Goal: Obtain resource: Obtain resource

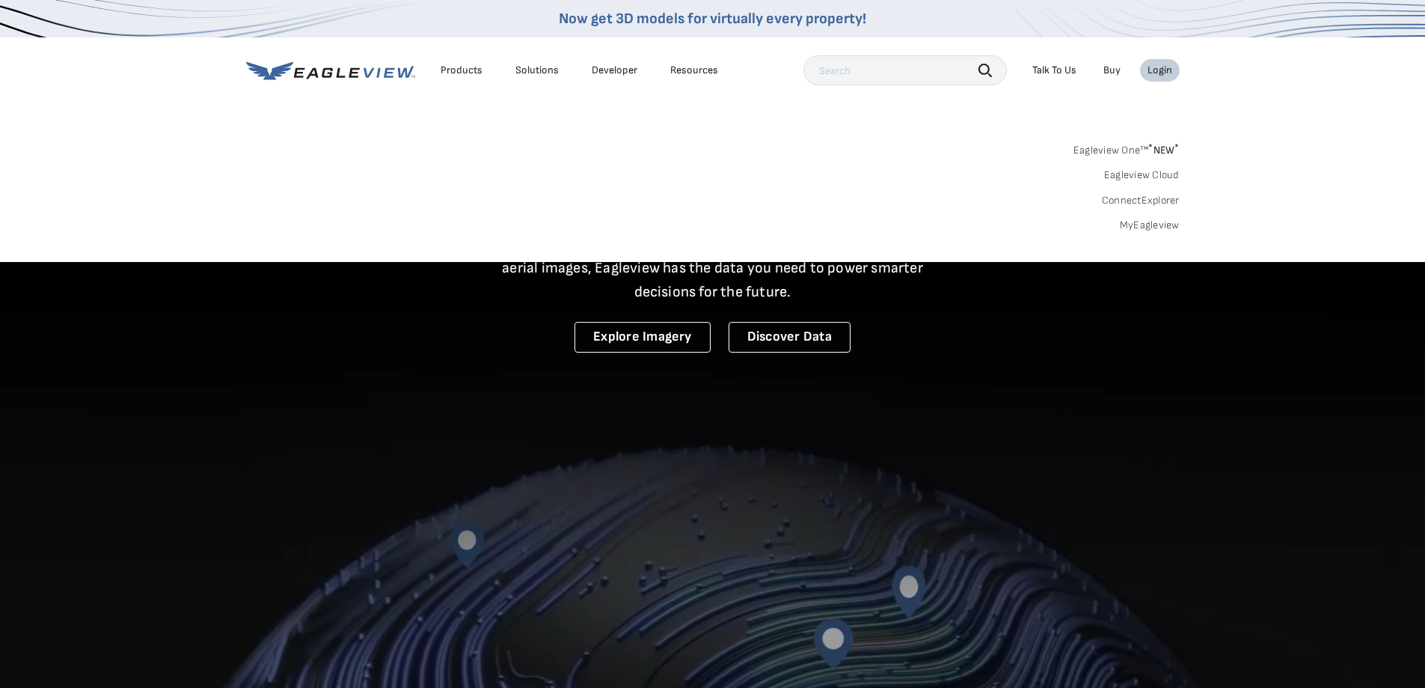
click at [1149, 228] on link "MyEagleview" at bounding box center [1150, 224] width 60 height 13
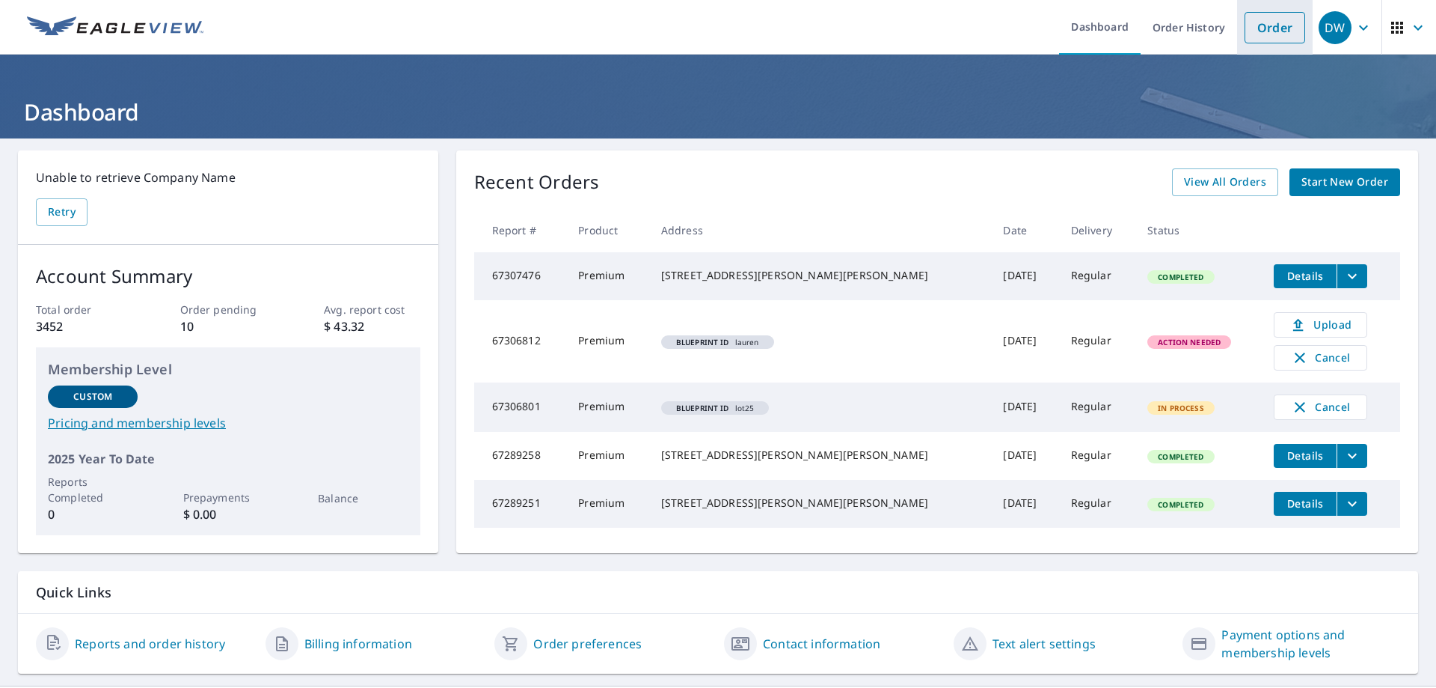
click at [1277, 23] on link "Order" at bounding box center [1275, 27] width 61 height 31
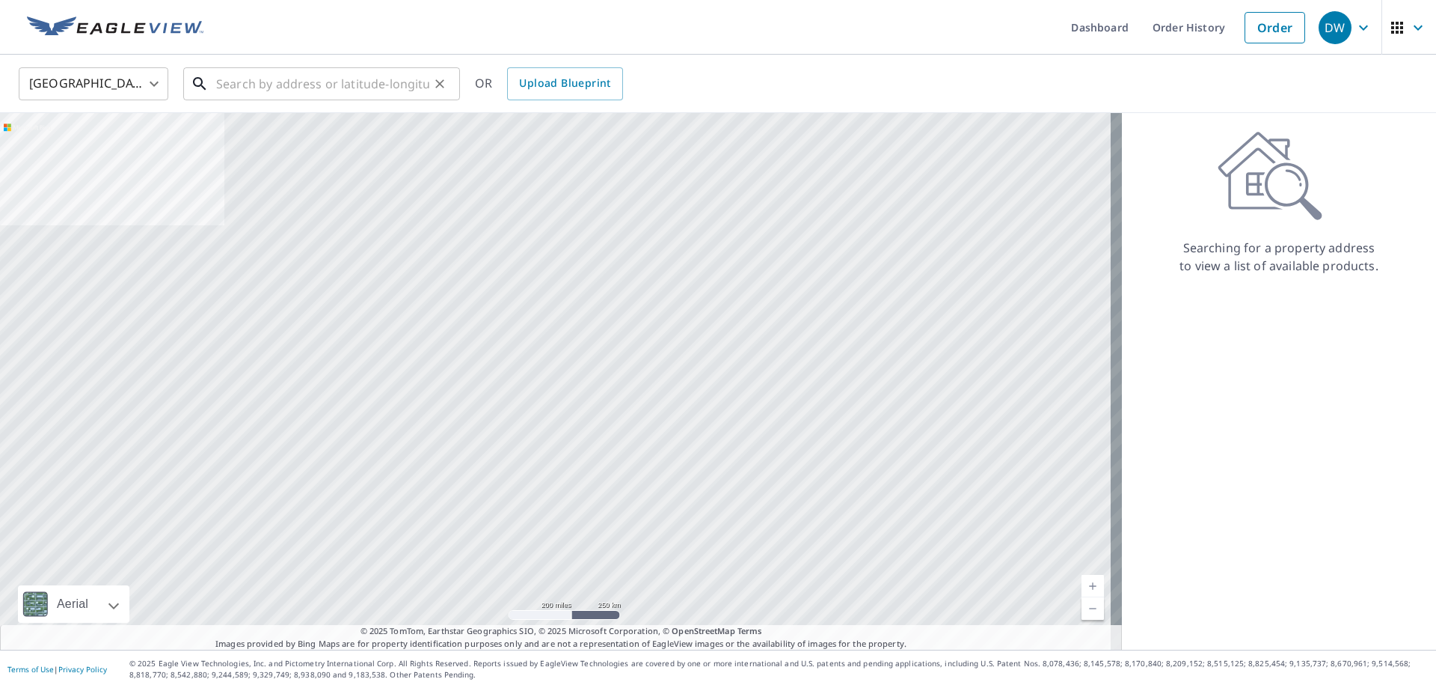
click at [281, 89] on input "text" at bounding box center [322, 84] width 213 height 42
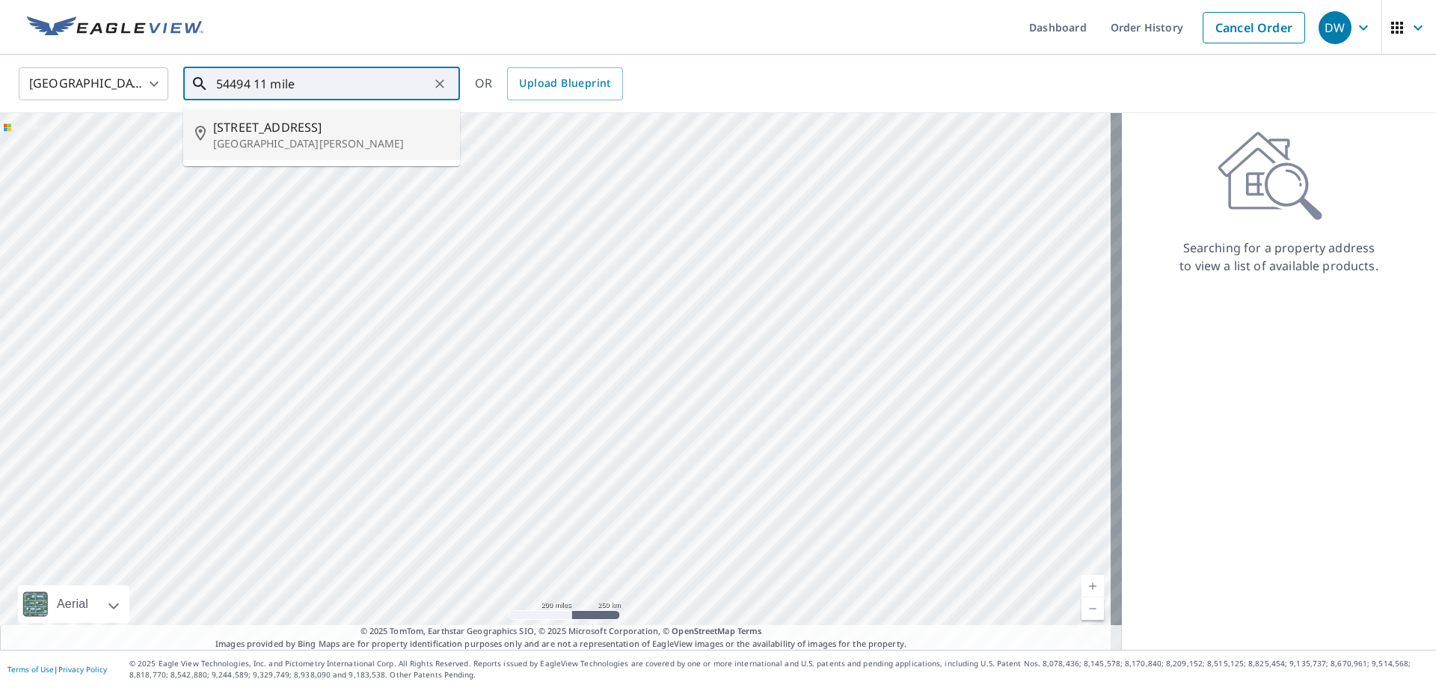
click at [263, 132] on span "54494 11 Mile Rd" at bounding box center [330, 127] width 235 height 18
type input "54494 11 Mile Rd New Hudson, MI 48165"
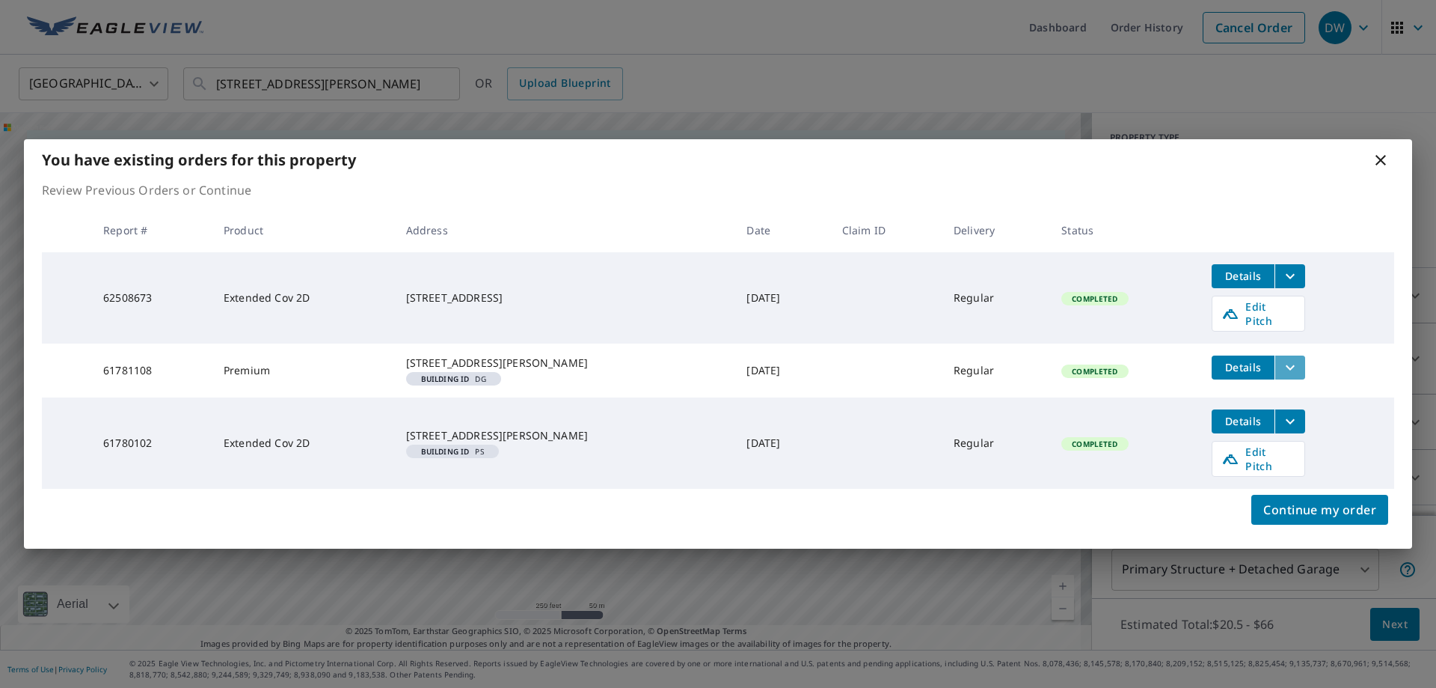
click at [1282, 363] on icon "filesDropdownBtn-61781108" at bounding box center [1291, 367] width 18 height 18
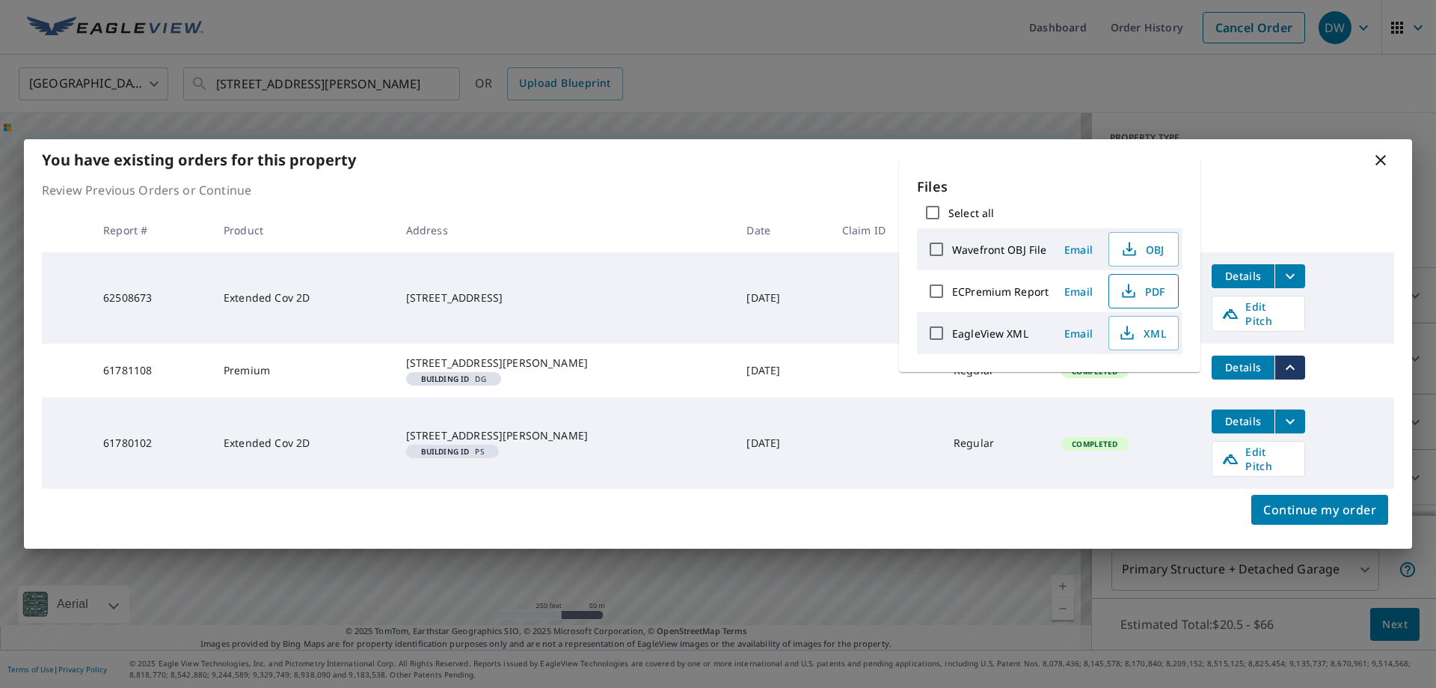
click at [1157, 292] on span "PDF" at bounding box center [1142, 291] width 48 height 18
click at [1351, 293] on td "Details Edit Pitch" at bounding box center [1297, 297] width 195 height 91
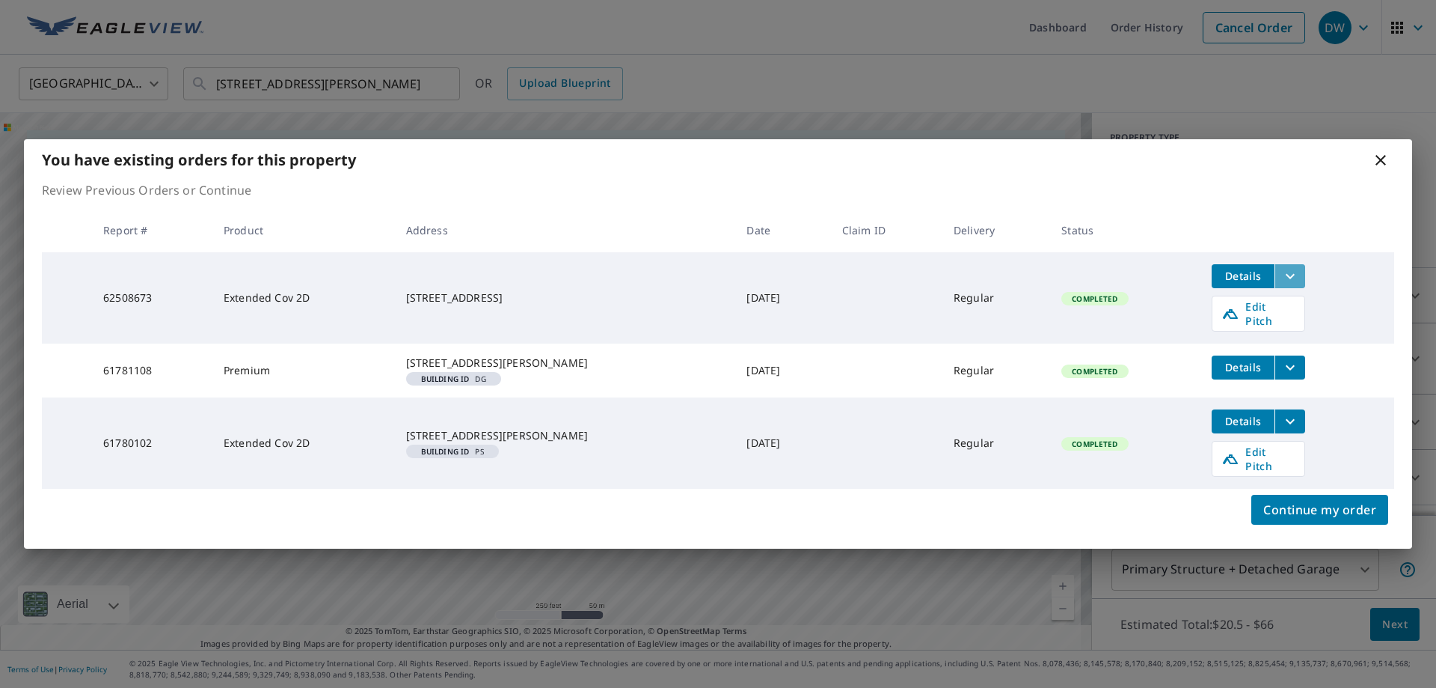
click at [1282, 277] on icon "filesDropdownBtn-62508673" at bounding box center [1291, 276] width 18 height 18
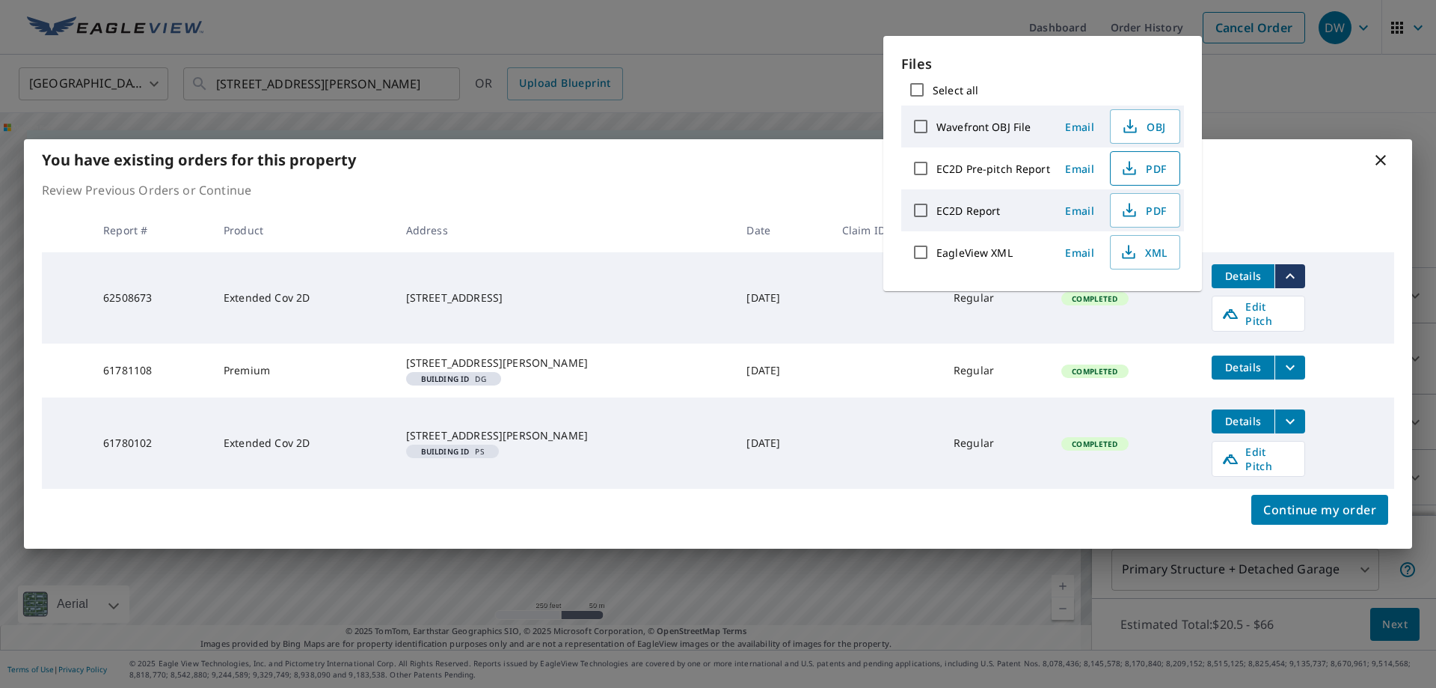
click at [1142, 176] on span "PDF" at bounding box center [1144, 168] width 48 height 18
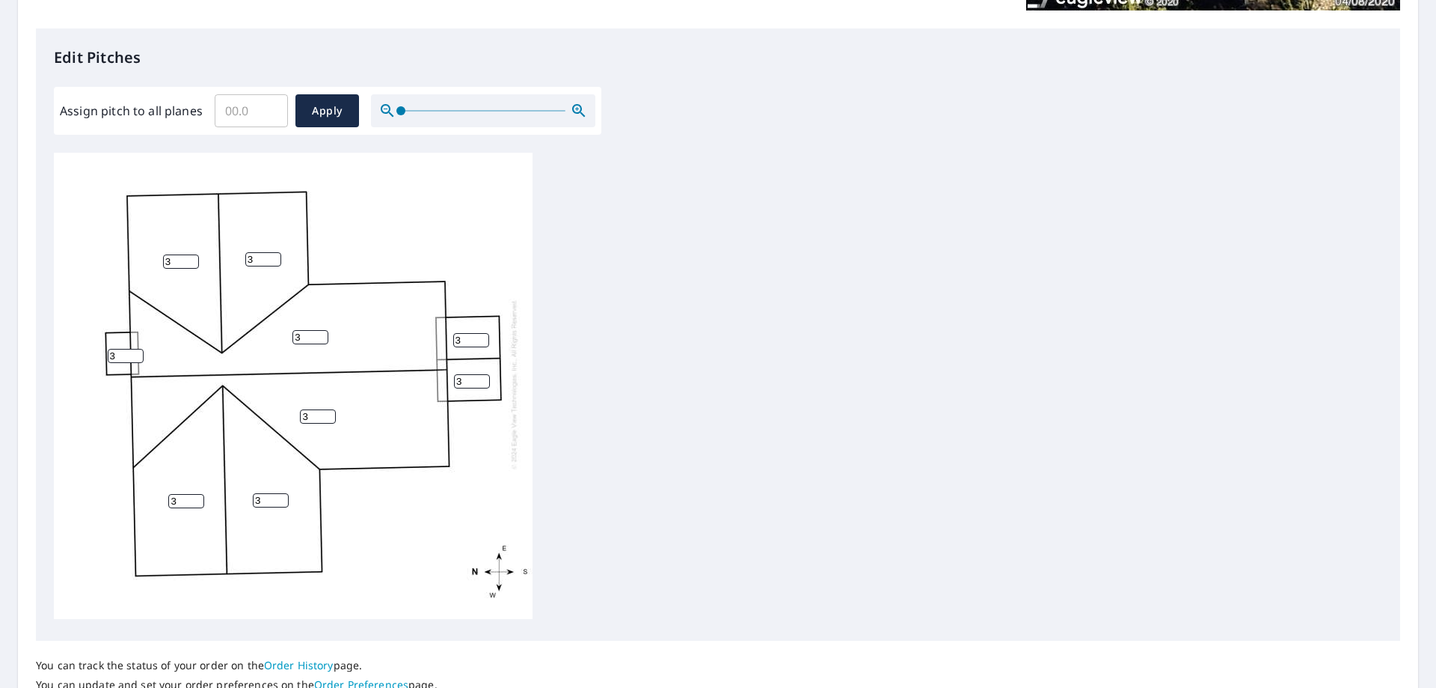
scroll to position [449, 0]
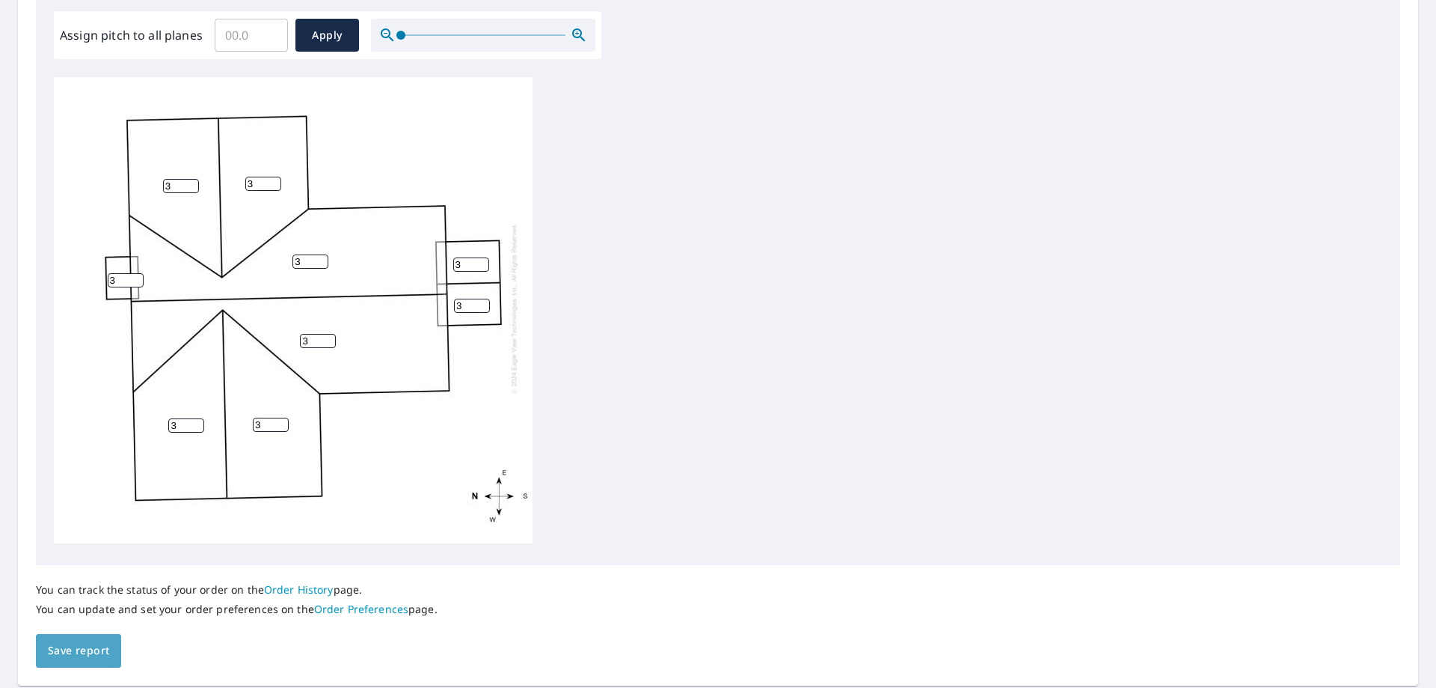
click at [78, 650] on span "Save report" at bounding box center [78, 650] width 61 height 19
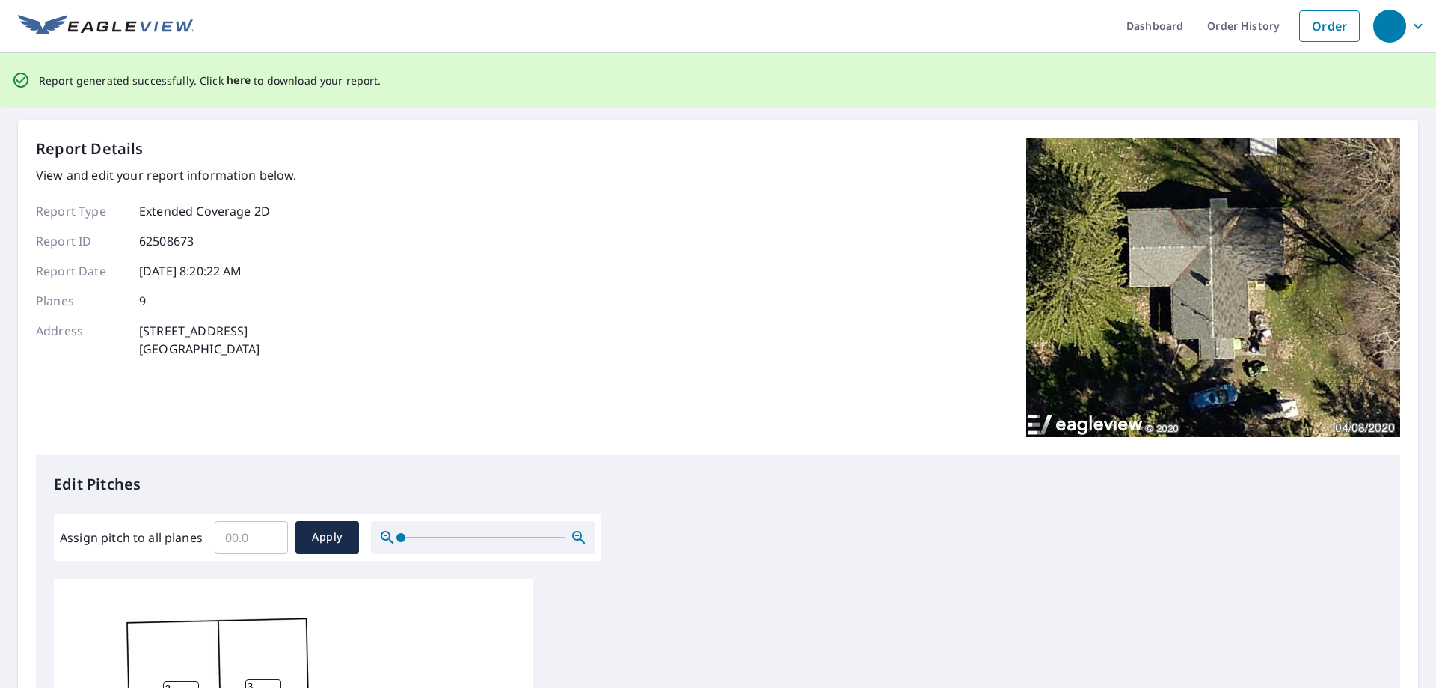
scroll to position [0, 0]
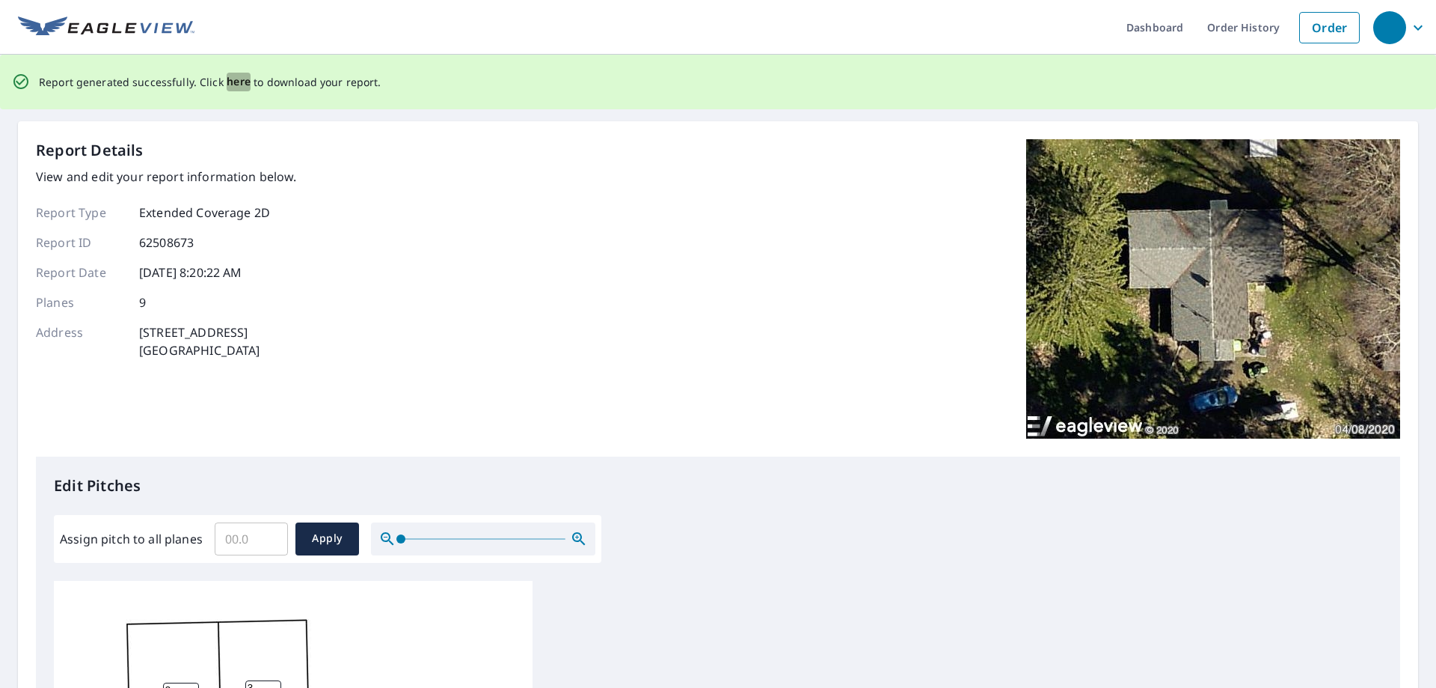
click at [236, 84] on span "here" at bounding box center [239, 82] width 25 height 19
